Goal: Transaction & Acquisition: Download file/media

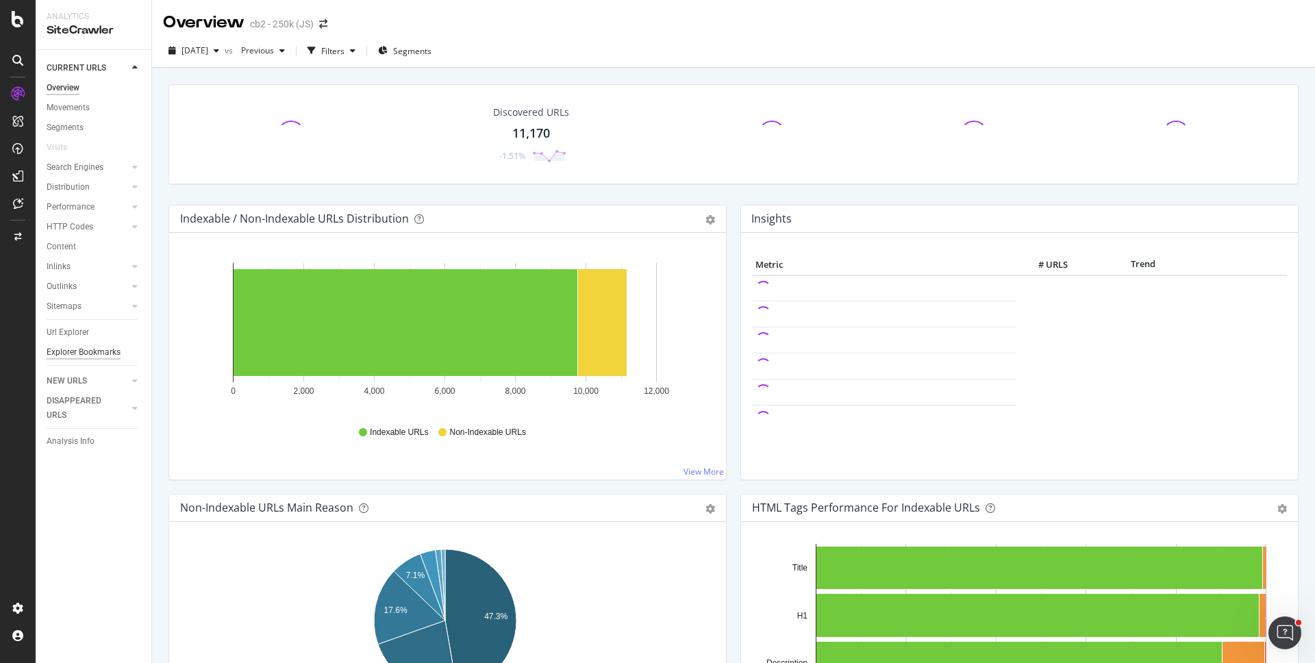
click at [101, 347] on div "Explorer Bookmarks" at bounding box center [84, 352] width 74 height 14
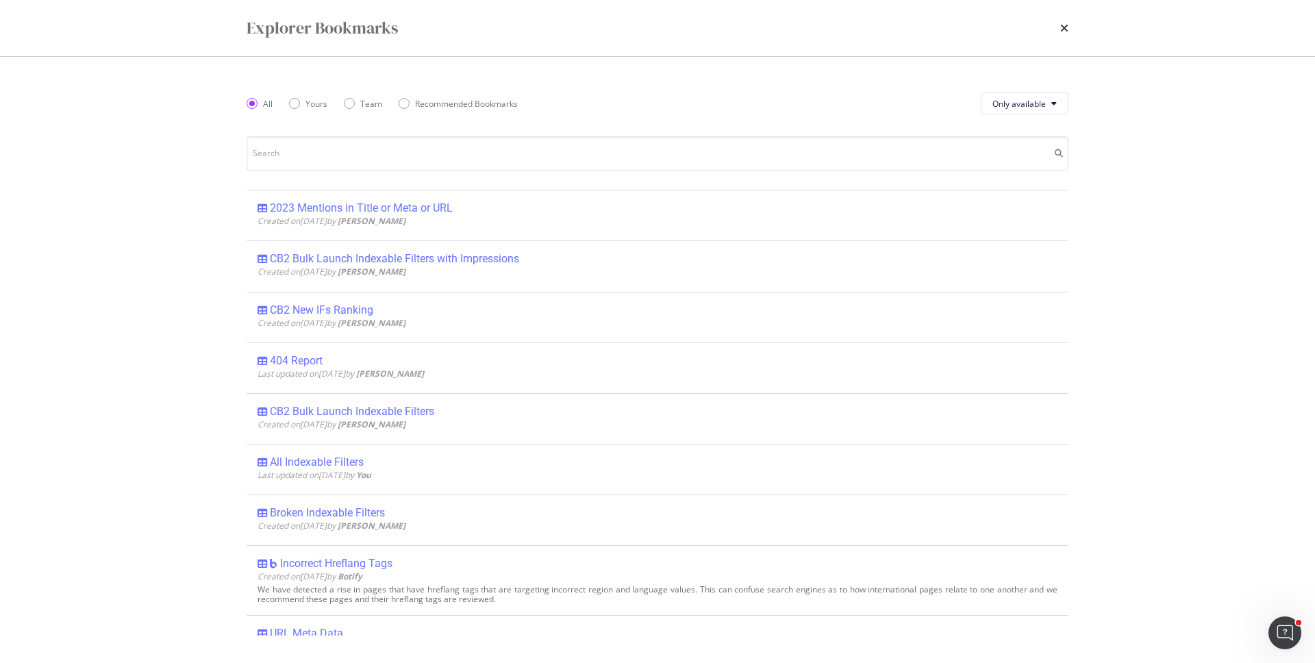
click at [323, 462] on div "All Indexable Filters" at bounding box center [317, 462] width 94 height 14
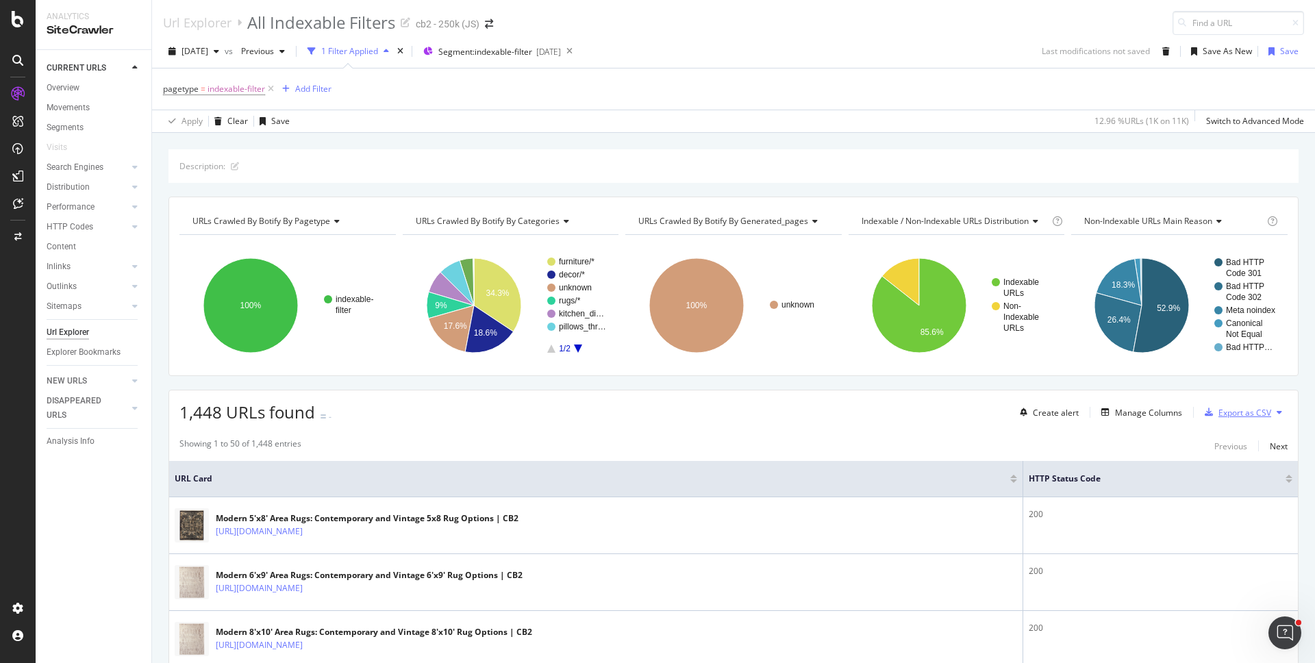
click at [1218, 413] on div "Export as CSV" at bounding box center [1244, 413] width 53 height 12
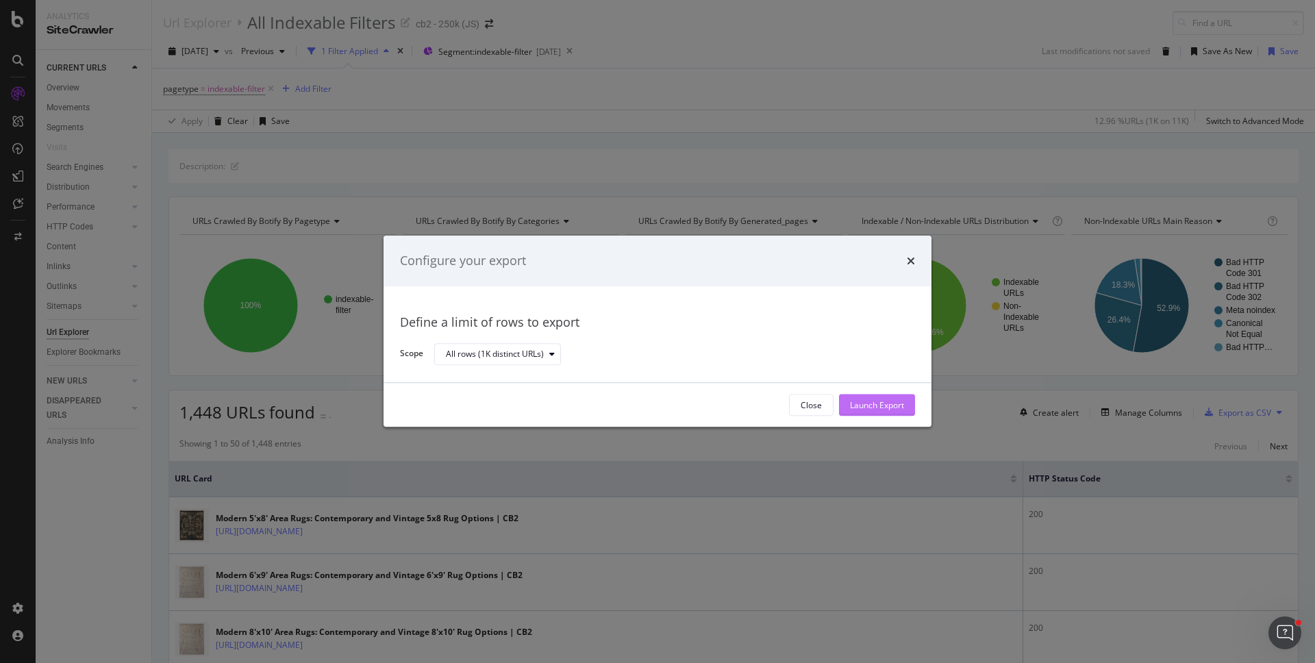
click at [869, 399] on div "Launch Export" at bounding box center [877, 405] width 54 height 12
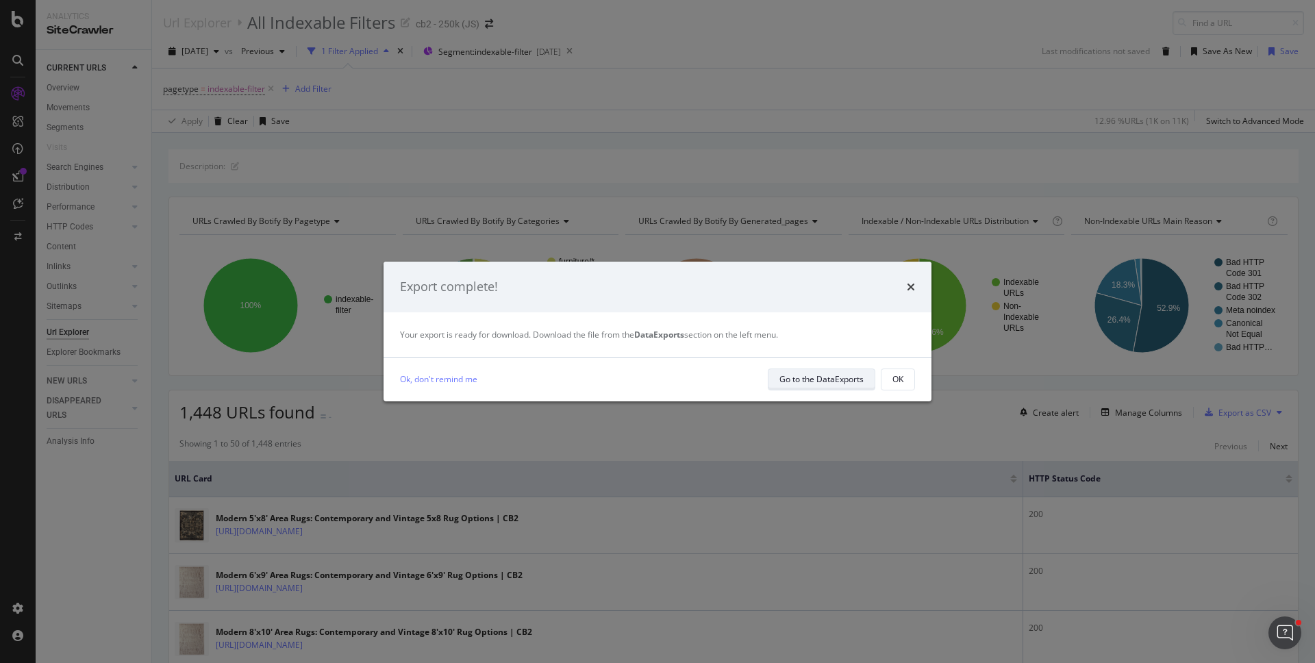
click at [777, 371] on button "Go to the DataExports" at bounding box center [822, 379] width 108 height 22
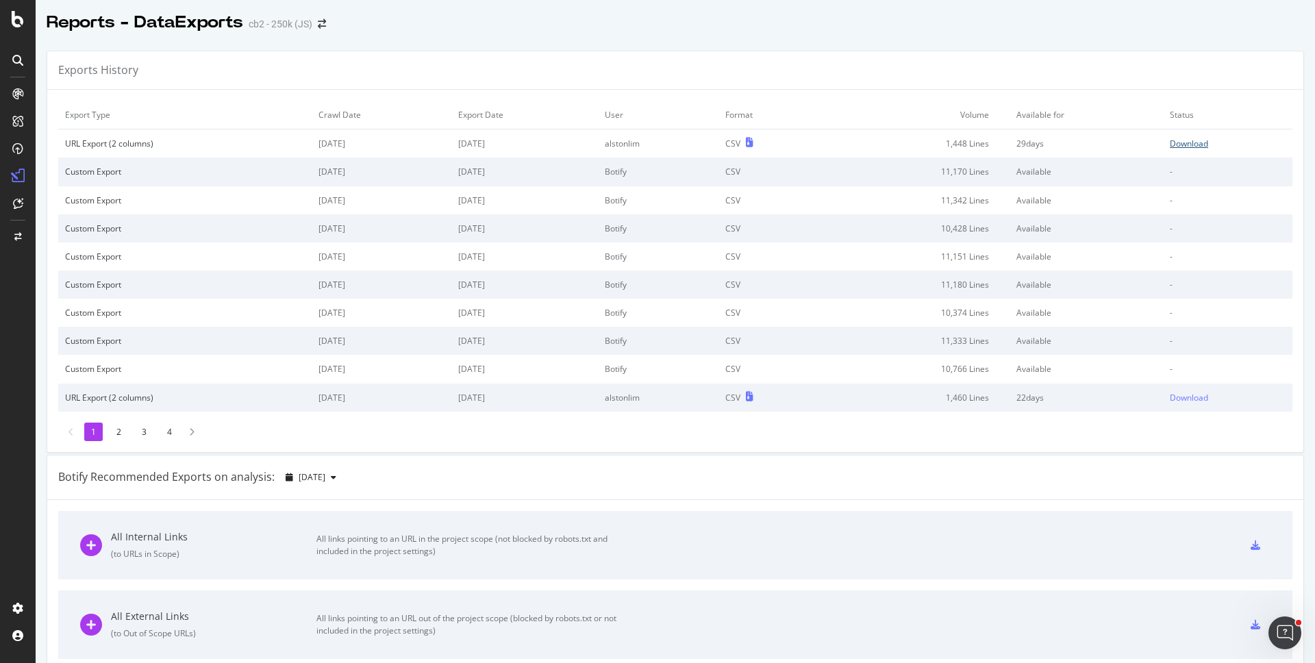
click at [1170, 144] on div "Download" at bounding box center [1189, 144] width 38 height 12
